Goal: Task Accomplishment & Management: Complete application form

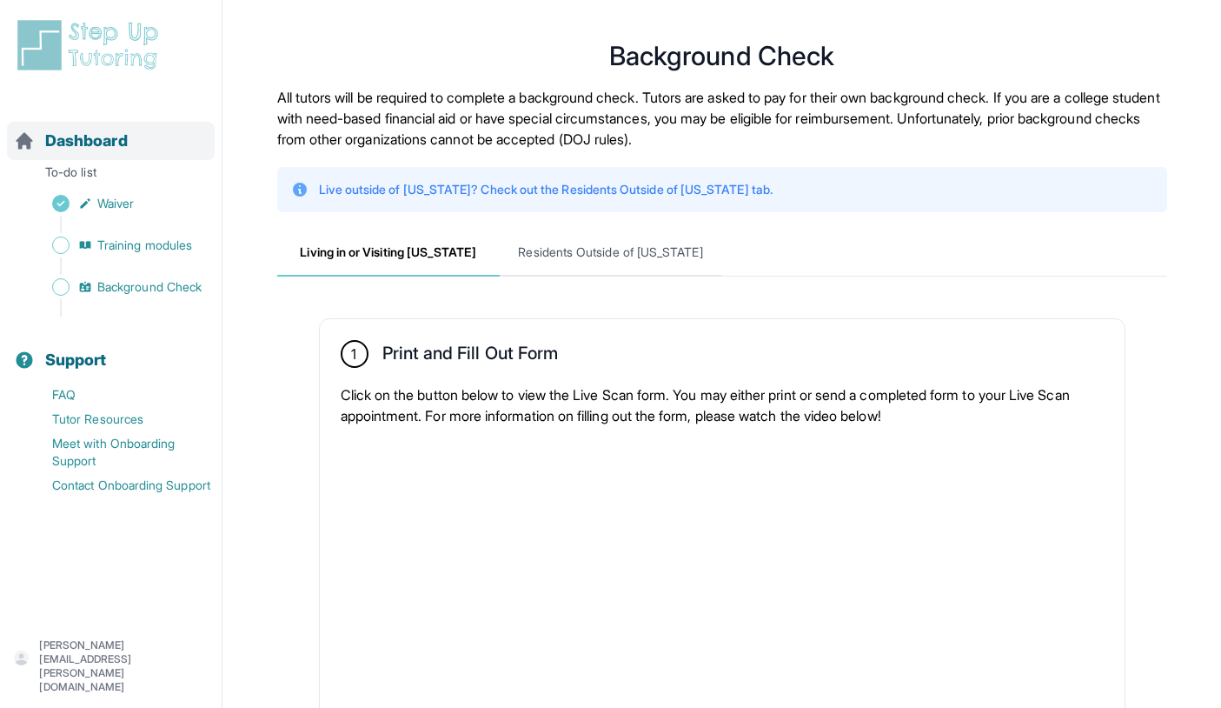
click at [94, 146] on span "Dashboard" at bounding box center [86, 141] width 83 height 24
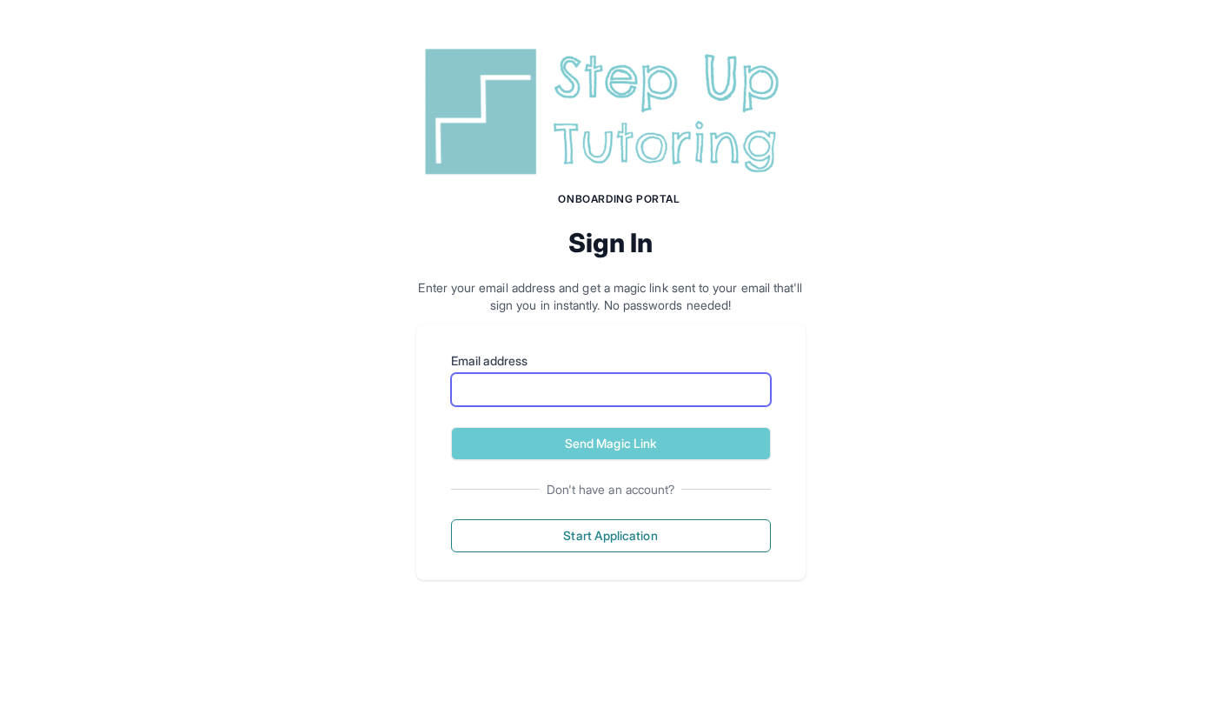
click at [540, 377] on input "Email address" at bounding box center [611, 389] width 320 height 33
type input "**********"
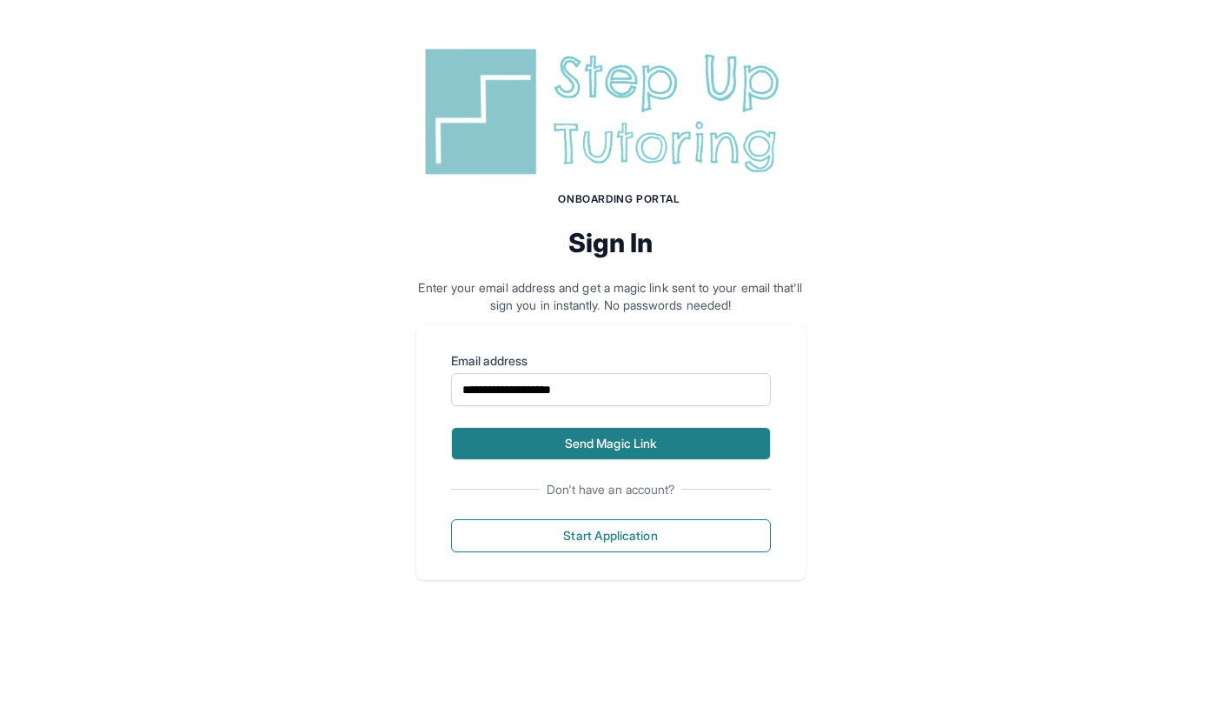
click at [551, 434] on button "Send Magic Link" at bounding box center [611, 443] width 320 height 33
